Goal: Task Accomplishment & Management: Manage account settings

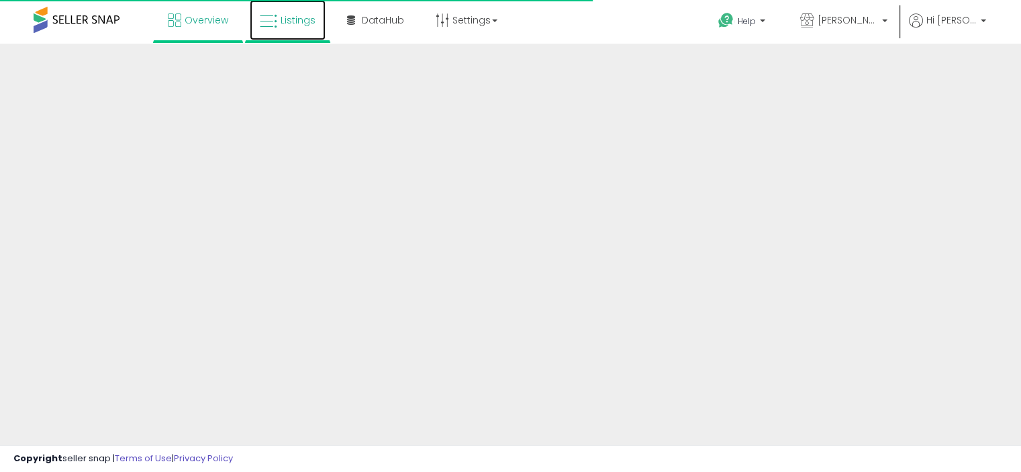
click at [300, 32] on link "Listings" at bounding box center [288, 20] width 76 height 40
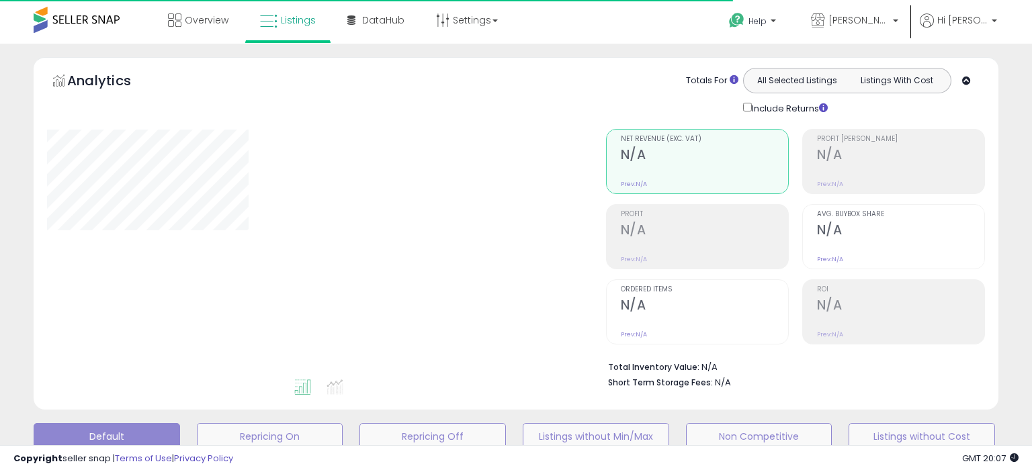
click at [625, 24] on div "Overview Listings" at bounding box center [330, 28] width 681 height 57
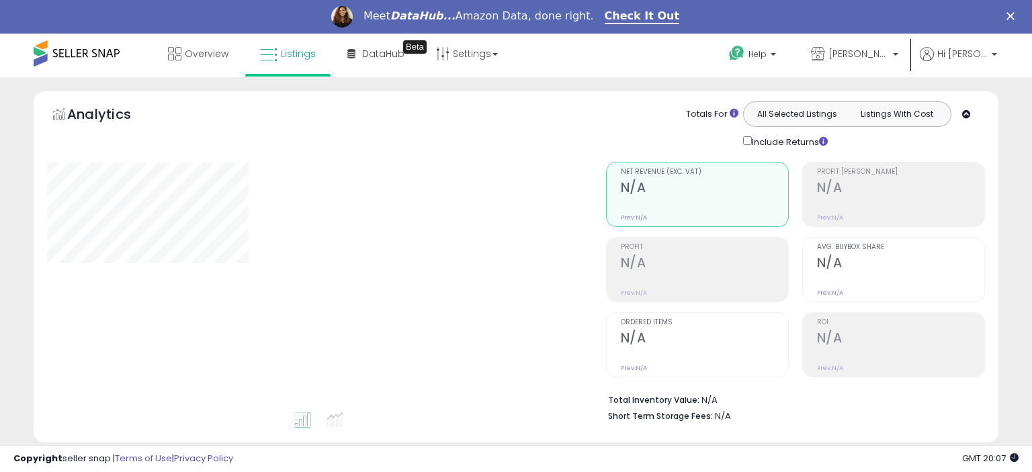
click at [626, 45] on div "Overview Listings Beta" at bounding box center [330, 62] width 681 height 57
click at [616, 60] on div "Overview Listings Beta" at bounding box center [330, 62] width 681 height 57
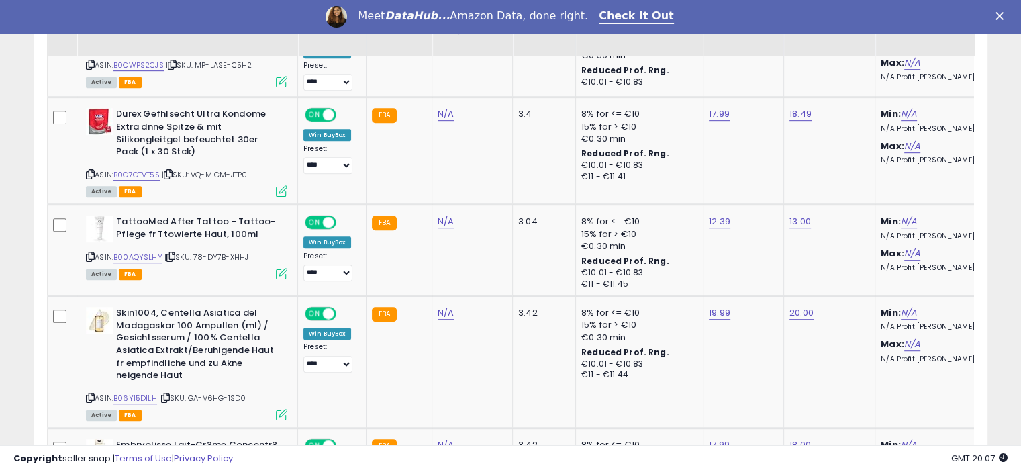
scroll to position [752, 0]
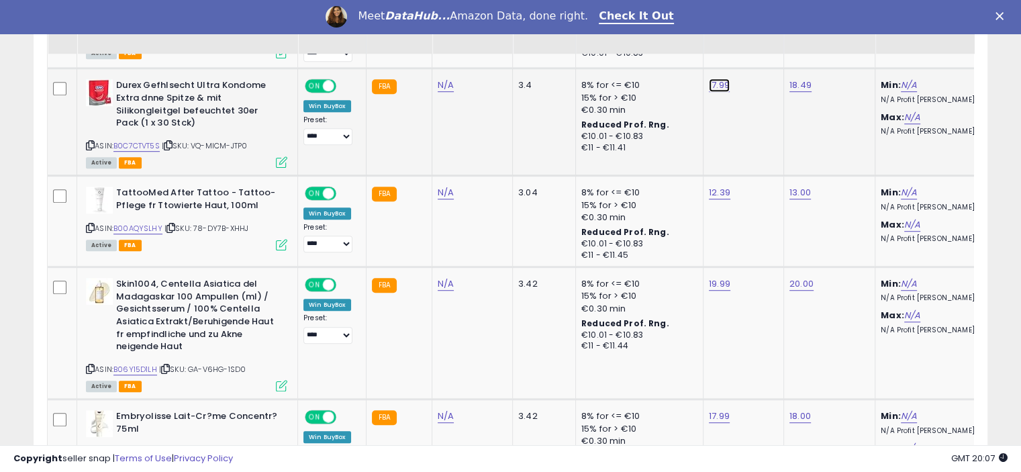
click at [709, 82] on link "17.99" at bounding box center [719, 85] width 21 height 13
type input "*****"
click button "submit" at bounding box center [750, 52] width 23 height 20
click at [795, 85] on link "18.49" at bounding box center [801, 85] width 22 height 13
type input "**"
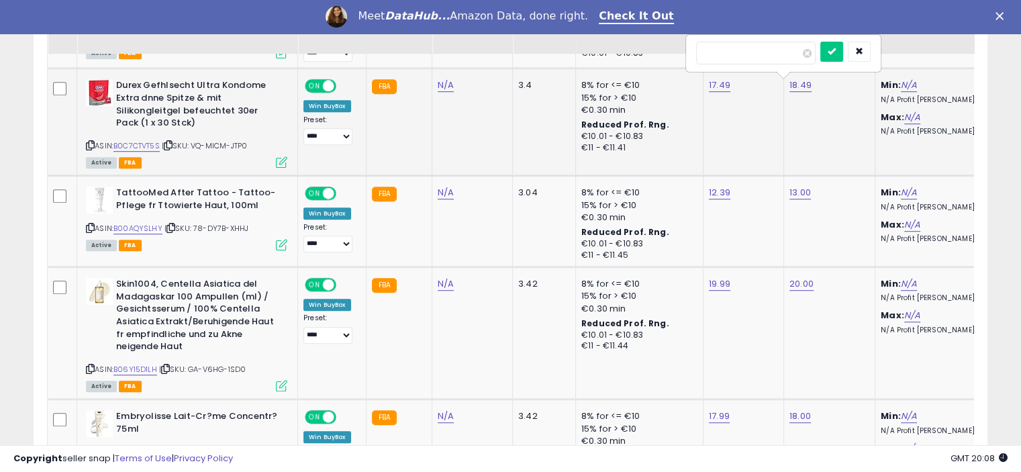
type input "*****"
click button "submit" at bounding box center [832, 52] width 23 height 20
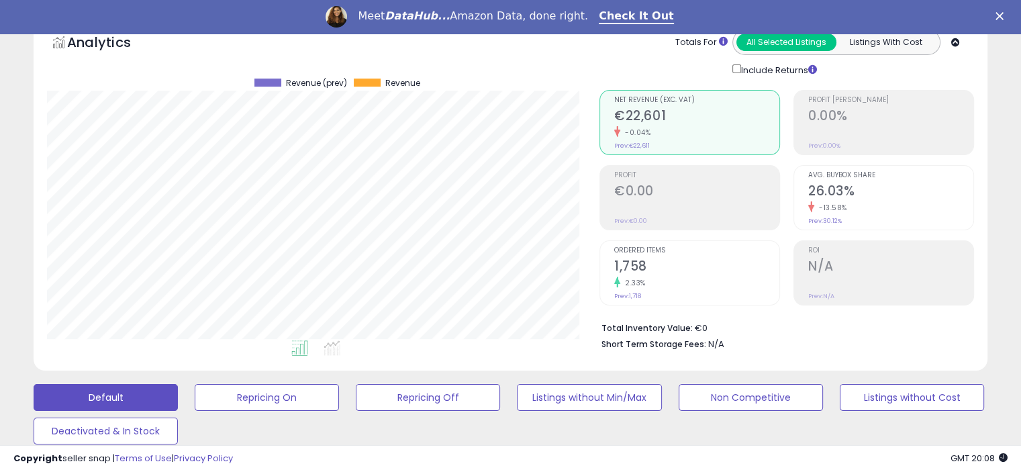
scroll to position [0, 0]
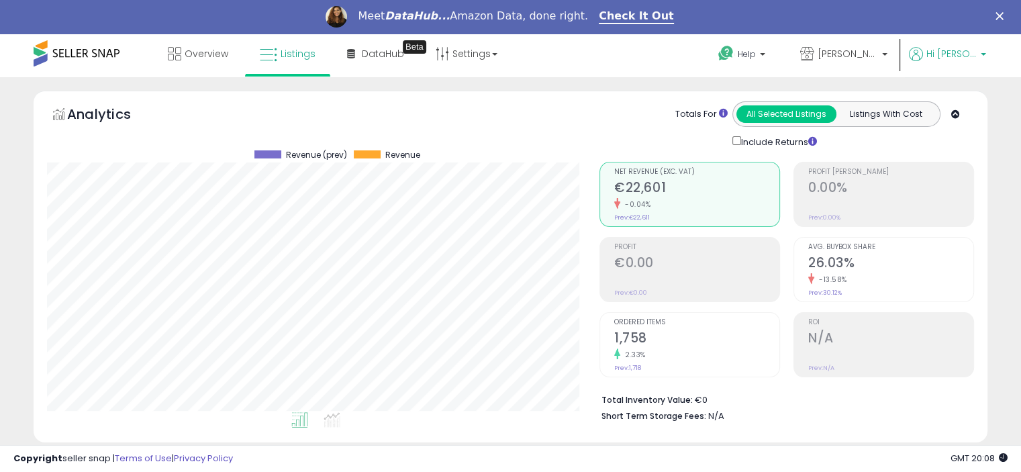
click at [974, 55] on span "Hi [PERSON_NAME]" at bounding box center [952, 53] width 50 height 13
click at [948, 177] on link "Logout" at bounding box center [957, 175] width 30 height 13
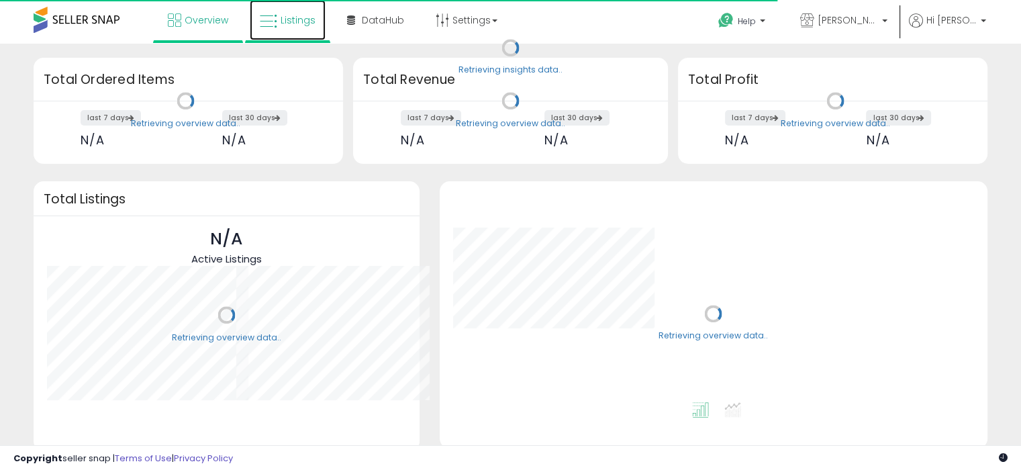
click at [282, 26] on span "Listings" at bounding box center [298, 19] width 35 height 13
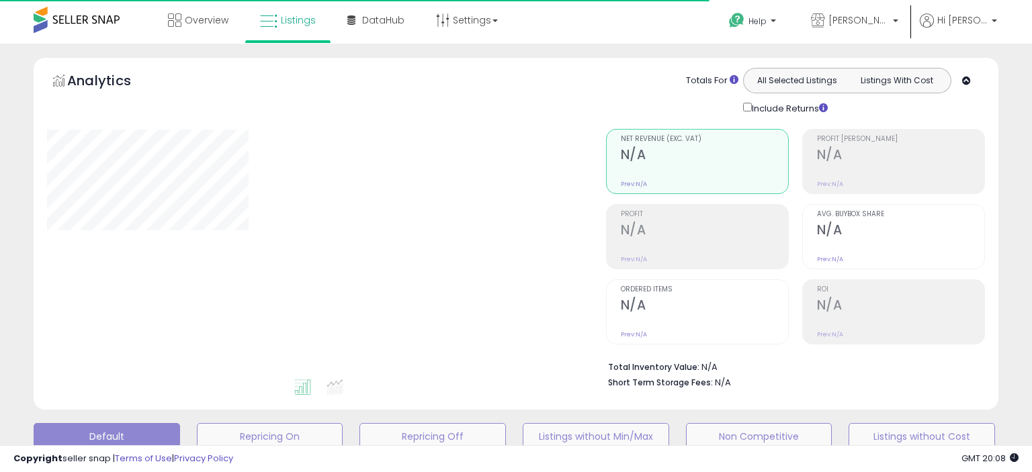
click at [587, 18] on div "Overview Listings" at bounding box center [330, 28] width 681 height 57
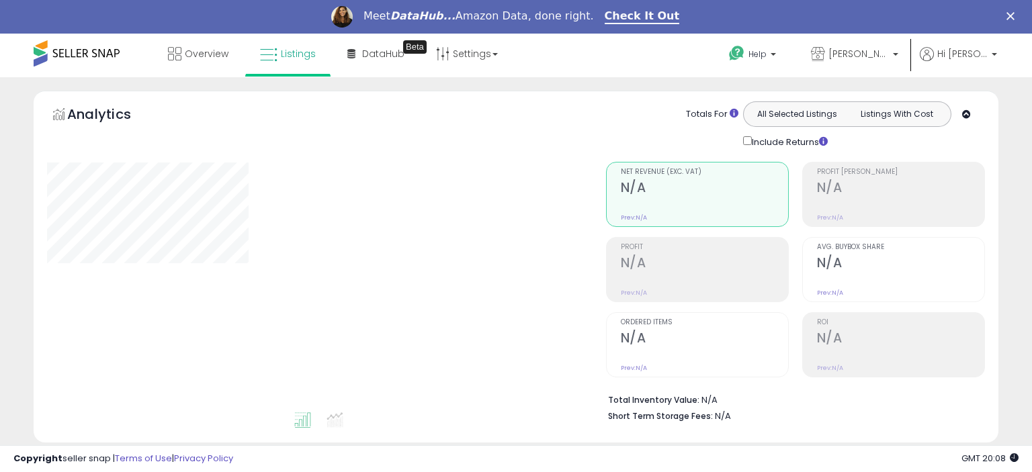
click at [604, 48] on div "Overview Listings Beta" at bounding box center [330, 62] width 681 height 57
click at [7, 65] on div "Overview Listings Beta" at bounding box center [330, 62] width 681 height 57
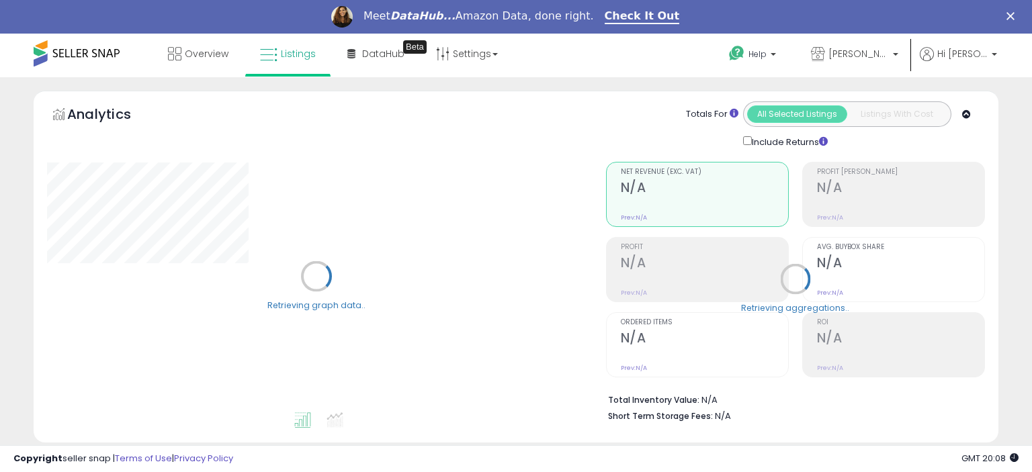
click at [14, 53] on div "Overview Listings Beta" at bounding box center [330, 62] width 681 height 57
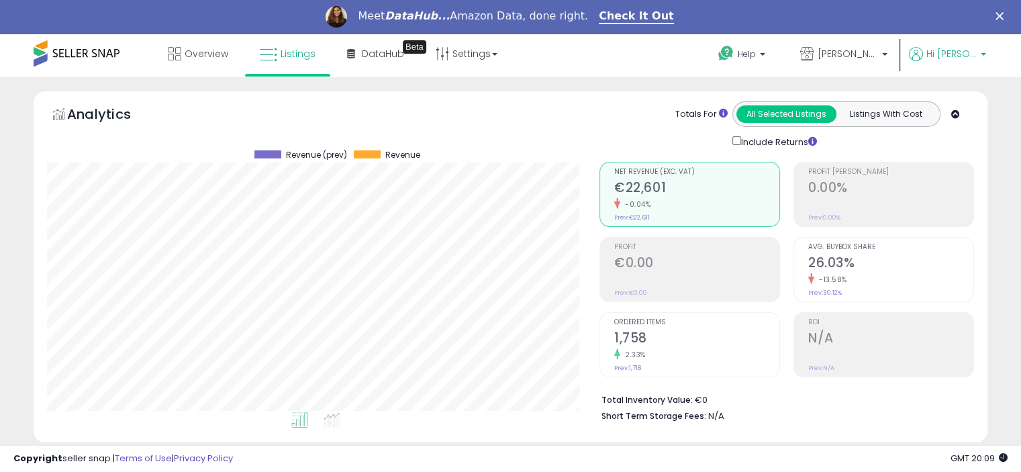
click at [973, 57] on span "Hi [PERSON_NAME]" at bounding box center [952, 53] width 50 height 13
click at [942, 181] on link "Logout" at bounding box center [957, 175] width 30 height 13
